Goal: Find specific page/section: Find specific page/section

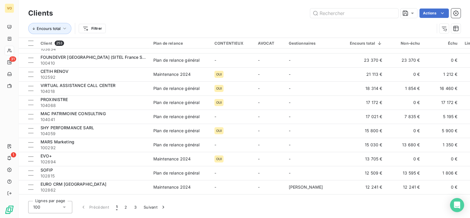
scroll to position [147, 0]
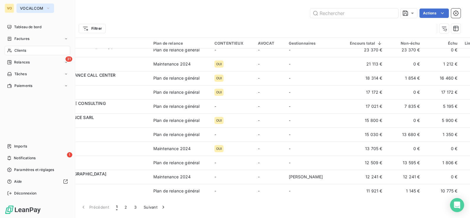
click at [48, 7] on icon "button" at bounding box center [48, 8] width 5 height 6
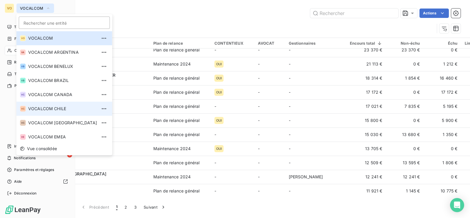
scroll to position [101, 0]
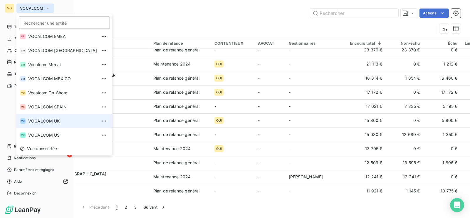
click at [55, 122] on span "VOCALCOM UK" at bounding box center [62, 121] width 69 height 6
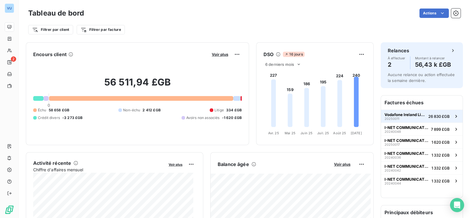
click at [414, 116] on span "Vodafone Ireland Limited" at bounding box center [405, 114] width 41 height 5
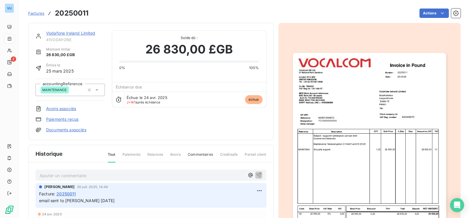
click at [371, 169] on img "button" at bounding box center [369, 152] width 153 height 198
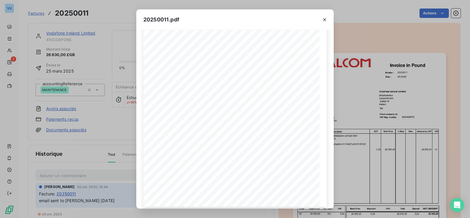
scroll to position [60, 0]
click at [256, 202] on icon "button" at bounding box center [257, 201] width 6 height 6
